Goal: Task Accomplishment & Management: Use online tool/utility

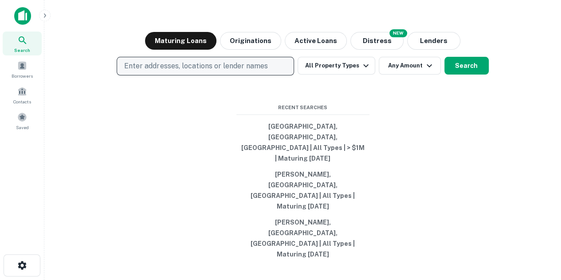
click at [241, 71] on p "Enter addresses, locations or lender names" at bounding box center [195, 66] width 143 height 11
type input "**********"
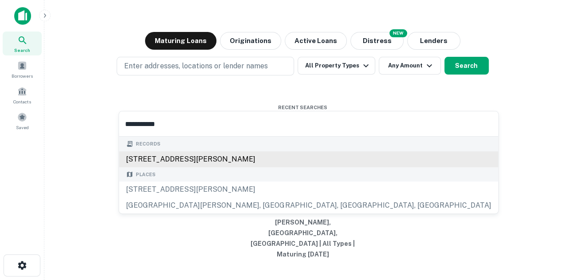
click at [224, 160] on div "[STREET_ADDRESS][PERSON_NAME]" at bounding box center [308, 159] width 379 height 16
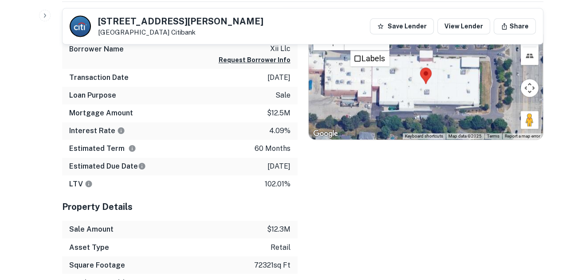
scroll to position [665, 0]
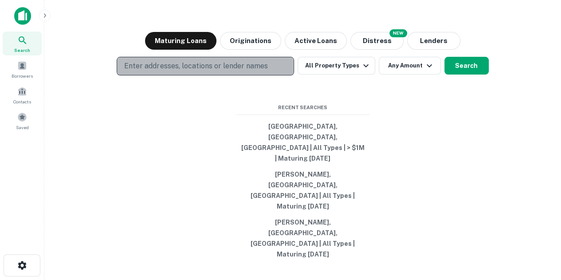
click at [176, 71] on p "Enter addresses, locations or lender names" at bounding box center [195, 66] width 143 height 11
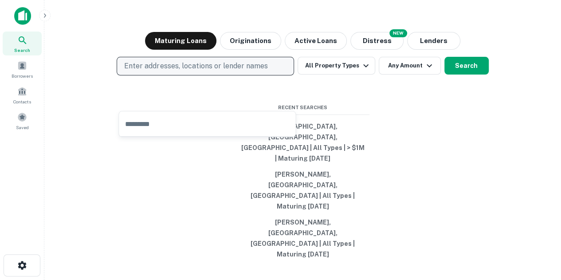
type input "**********"
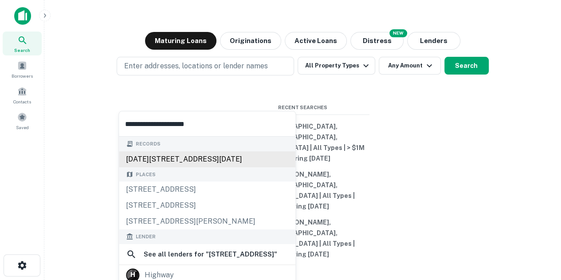
click at [240, 157] on div "1000-1026 nesconset hwy, smithtown, ny, 11787" at bounding box center [207, 159] width 176 height 16
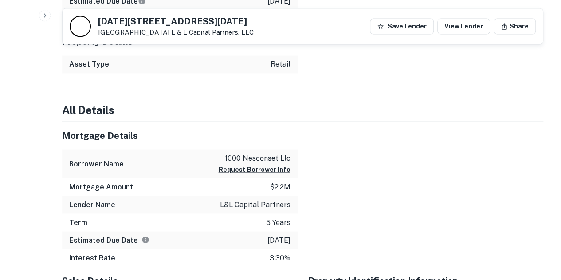
scroll to position [754, 0]
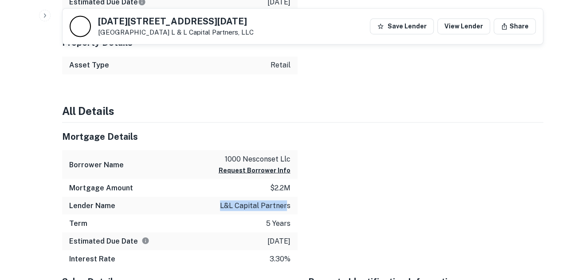
drag, startPoint x: 221, startPoint y: 204, endPoint x: 294, endPoint y: 202, distance: 72.3
click at [292, 203] on div "Lender Name l&l capital partners" at bounding box center [179, 205] width 235 height 18
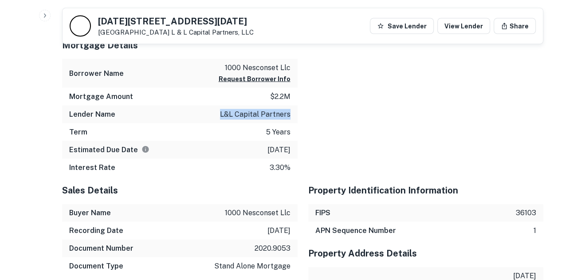
scroll to position [842, 0]
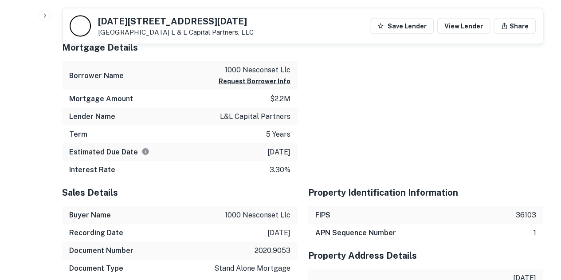
click at [377, 149] on div at bounding box center [421, 106] width 246 height 145
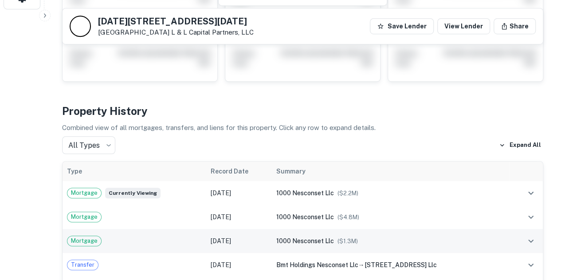
scroll to position [310, 0]
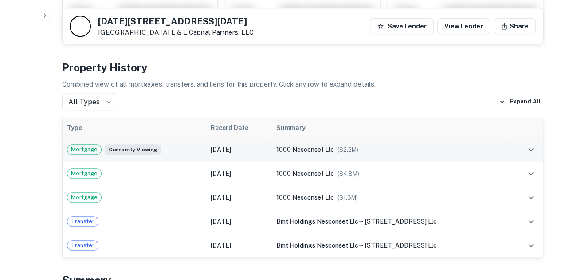
click at [309, 153] on div "1000 nesconset llc ($ 2.2M )" at bounding box center [390, 150] width 229 height 10
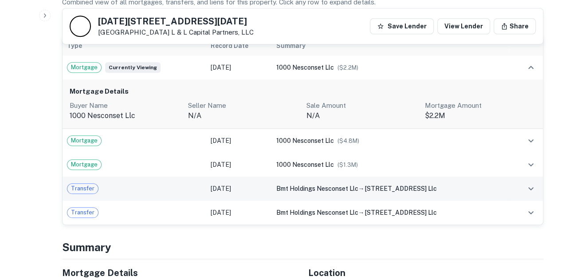
scroll to position [355, 0]
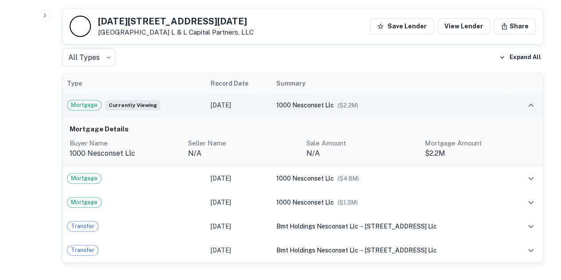
click at [431, 105] on div "1000 nesconset llc ($ 2.2M )" at bounding box center [390, 105] width 229 height 10
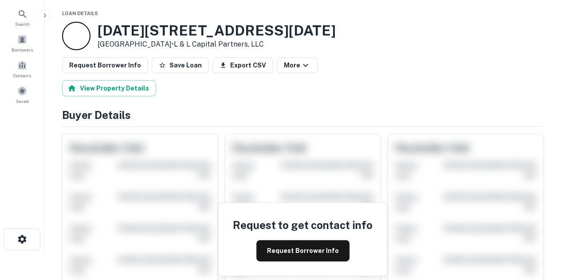
scroll to position [44, 0]
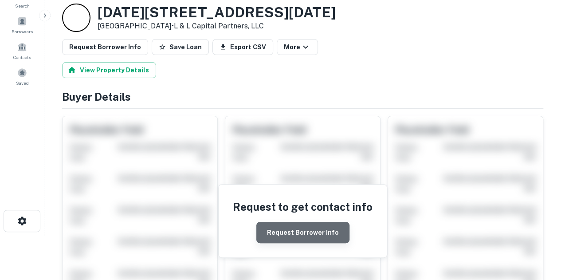
drag, startPoint x: 311, startPoint y: 236, endPoint x: 317, endPoint y: 236, distance: 6.7
click at [317, 236] on button "Request Borrower Info" at bounding box center [302, 232] width 93 height 21
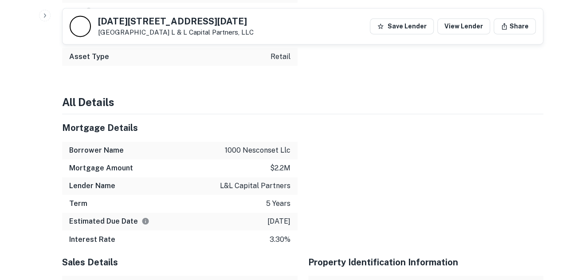
scroll to position [665, 0]
